Goal: Book appointment/travel/reservation

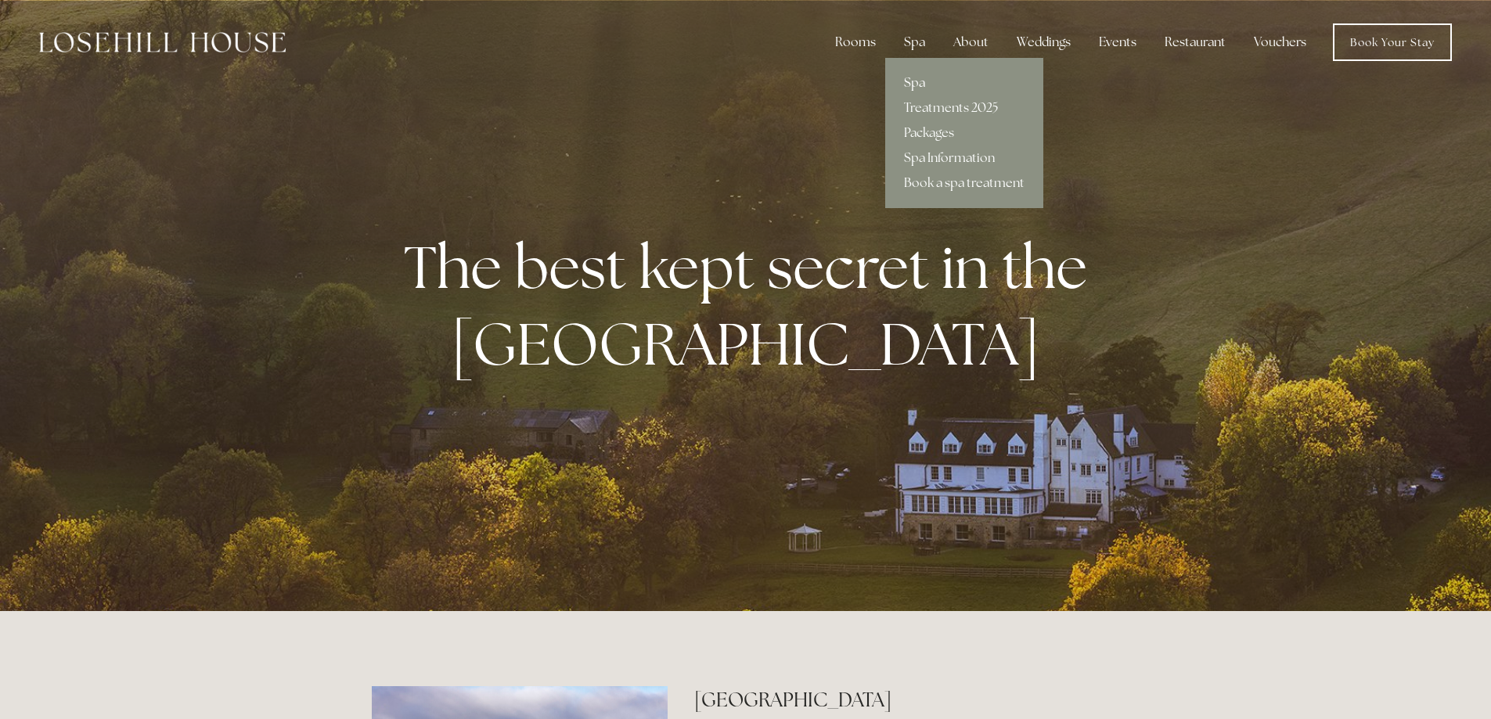
click at [920, 88] on link "Spa" at bounding box center [964, 82] width 158 height 25
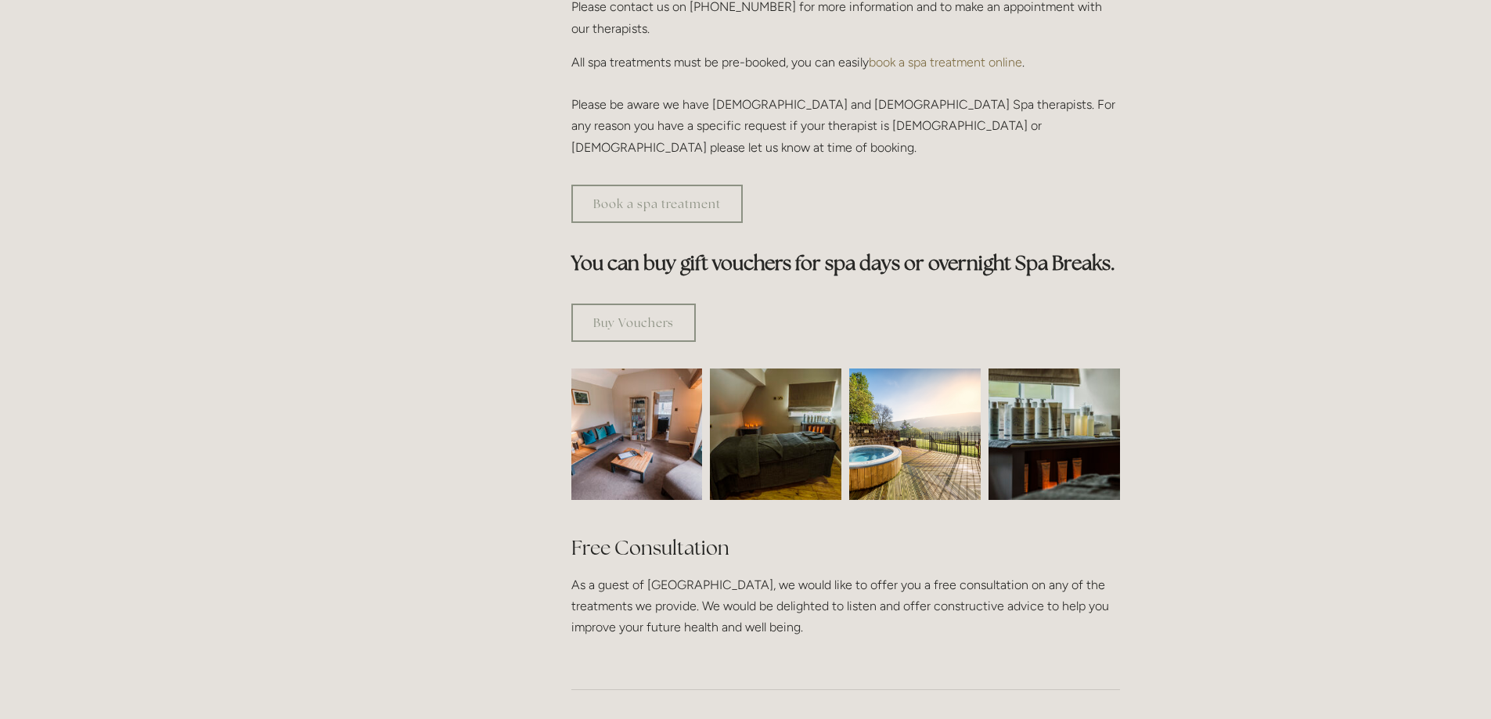
scroll to position [783, 0]
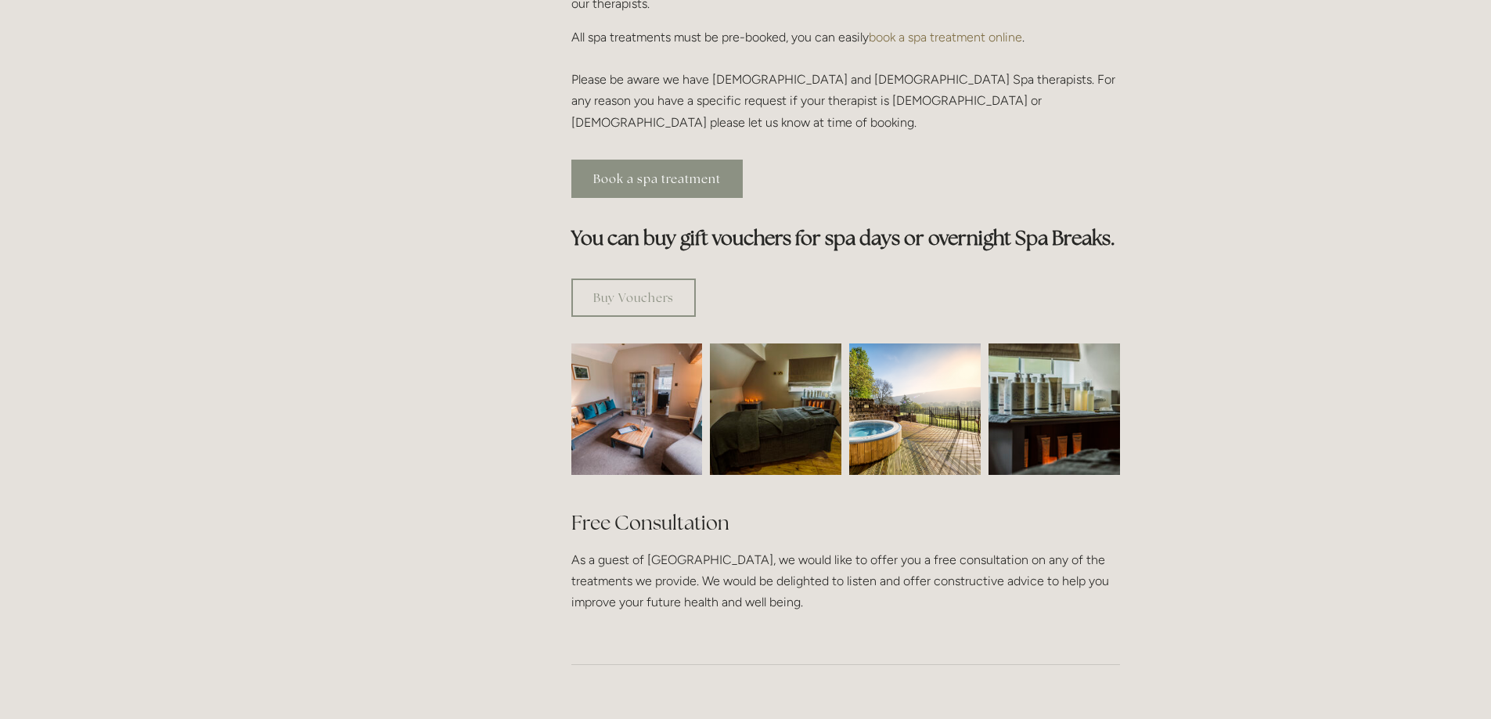
click at [651, 160] on link "Book a spa treatment" at bounding box center [656, 179] width 171 height 38
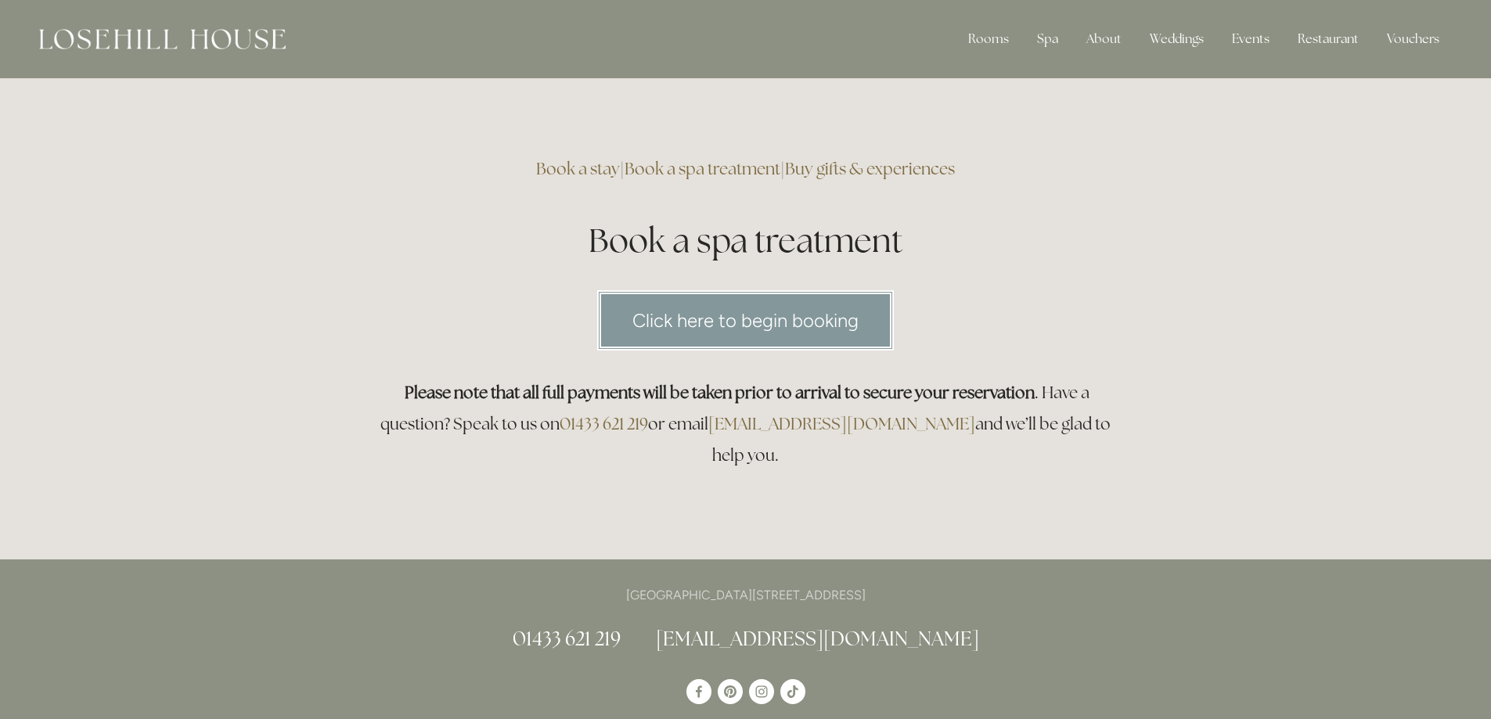
click at [823, 329] on link "Click here to begin booking" at bounding box center [745, 320] width 297 height 60
